Goal: Information Seeking & Learning: Learn about a topic

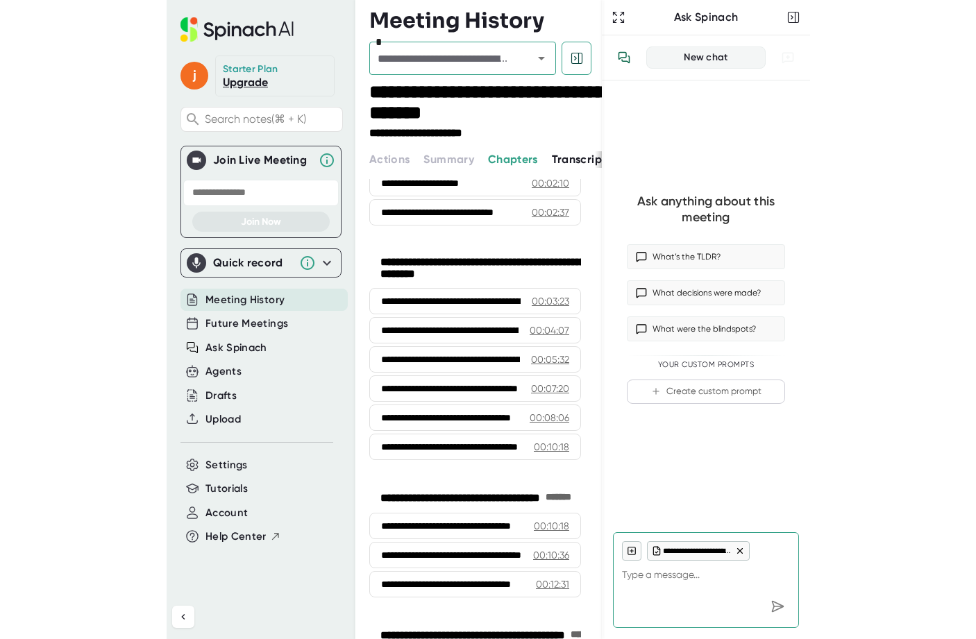
scroll to position [251, 0]
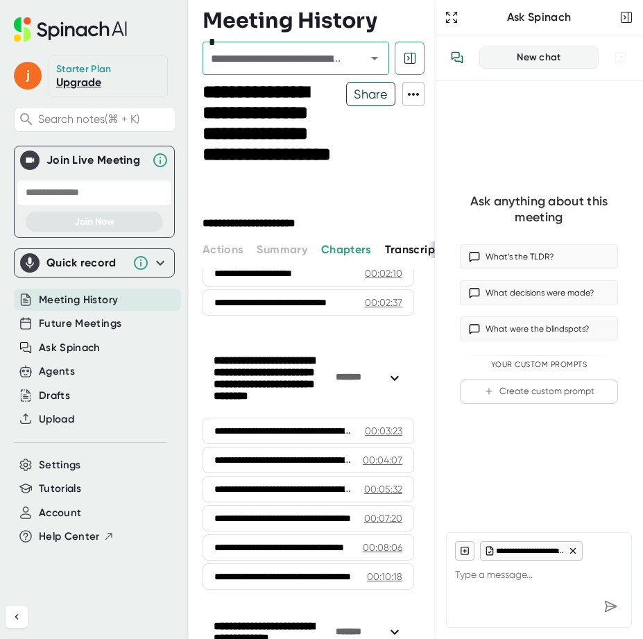
click at [397, 246] on span "Transcript" at bounding box center [412, 249] width 55 height 13
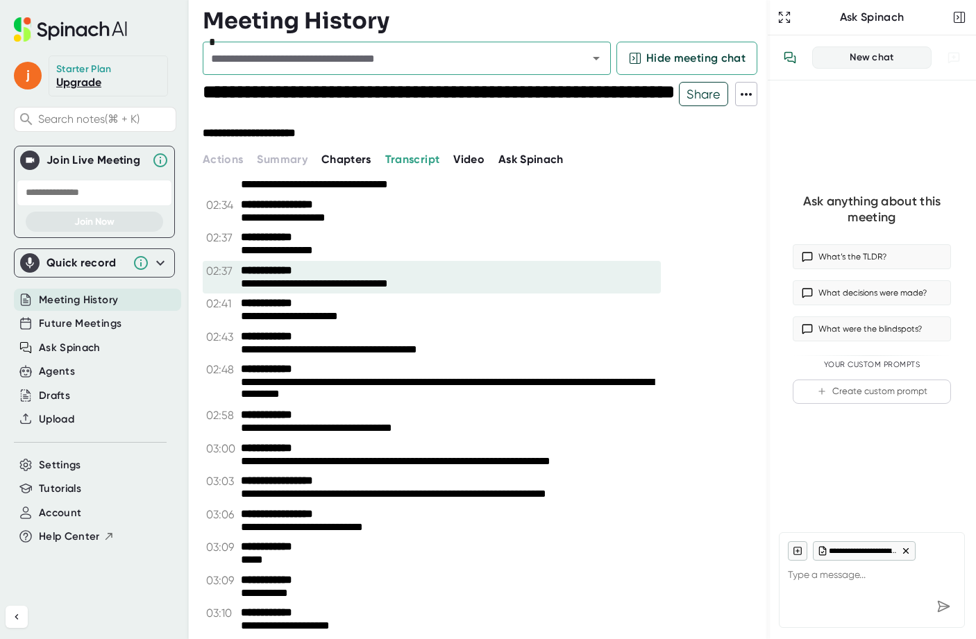
scroll to position [699, 0]
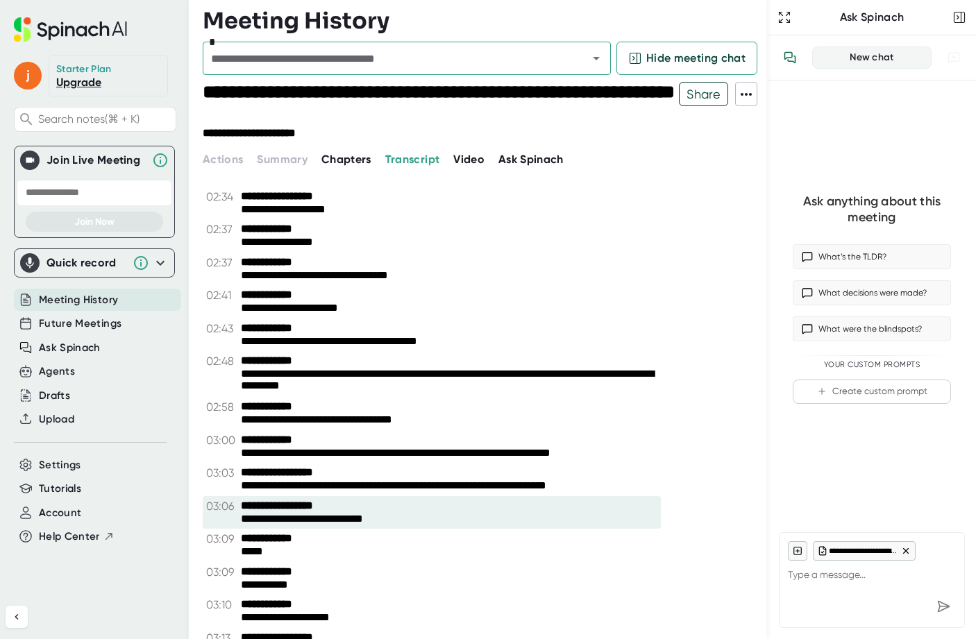
drag, startPoint x: 241, startPoint y: 374, endPoint x: 367, endPoint y: 499, distance: 177.7
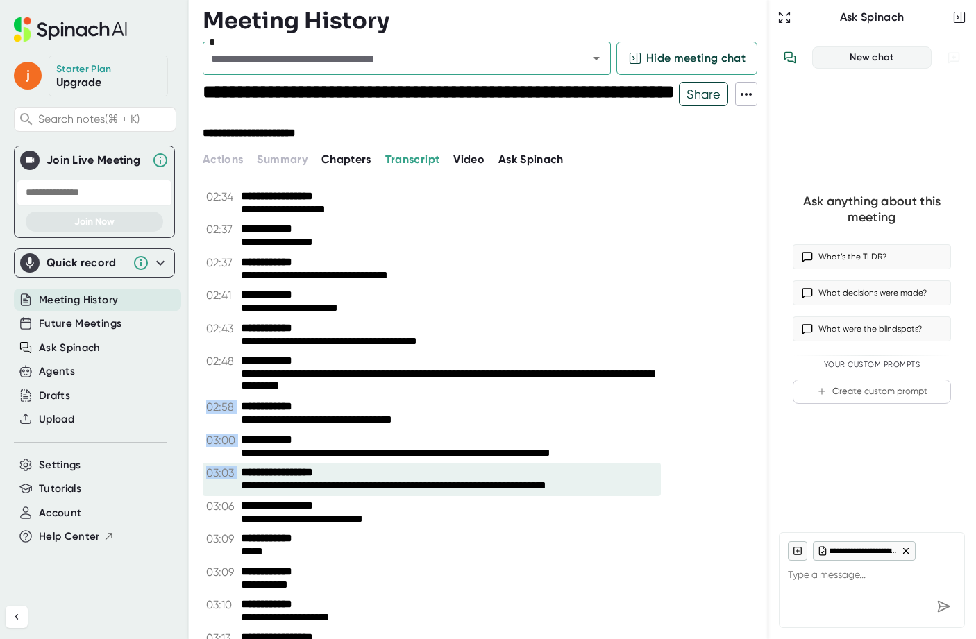
drag, startPoint x: 237, startPoint y: 371, endPoint x: 391, endPoint y: 468, distance: 181.8
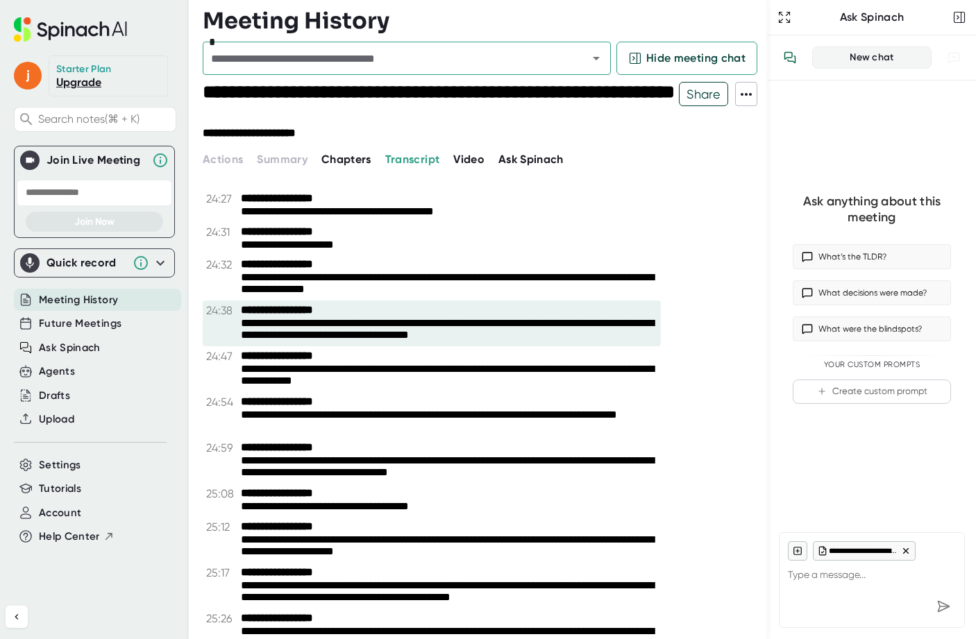
scroll to position [10366, 0]
